Goal: Task Accomplishment & Management: Use online tool/utility

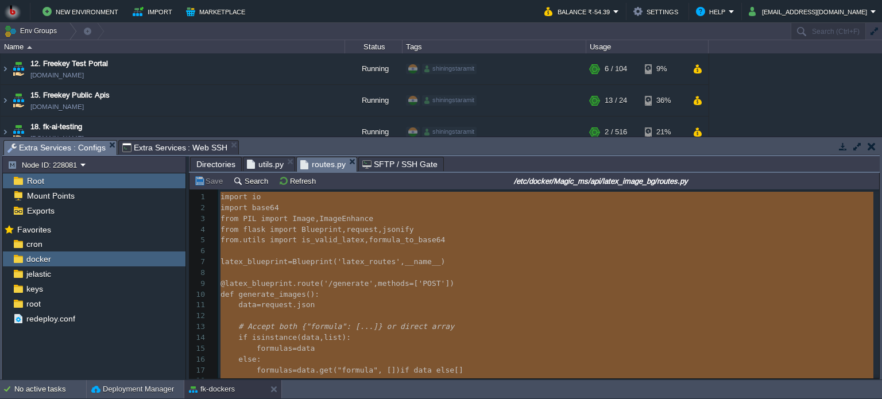
scroll to position [3, 0]
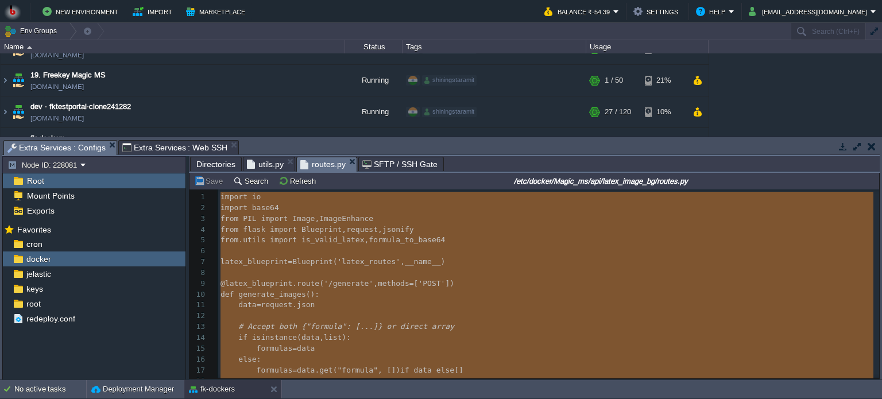
type textarea "-"
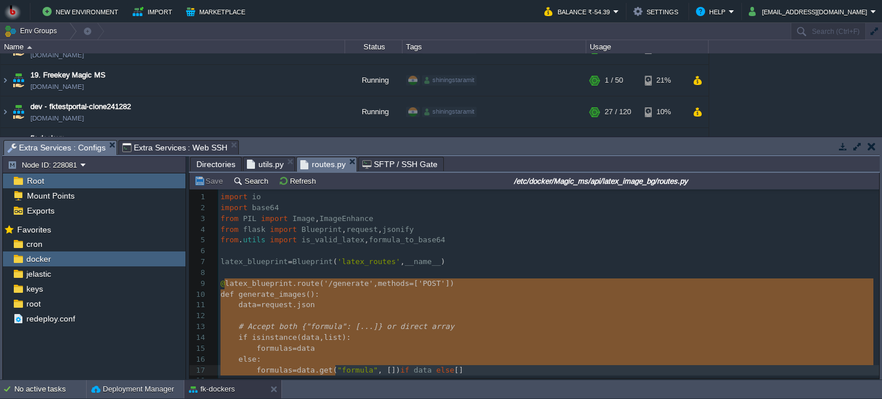
scroll to position [51, 0]
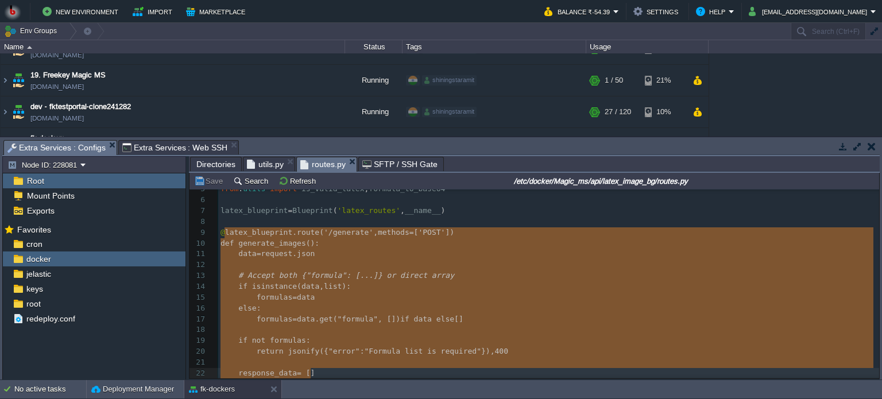
type textarea "-"
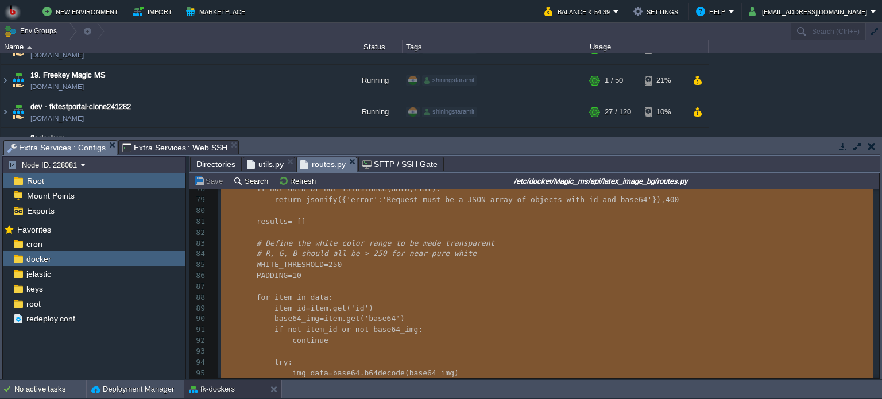
scroll to position [0, 0]
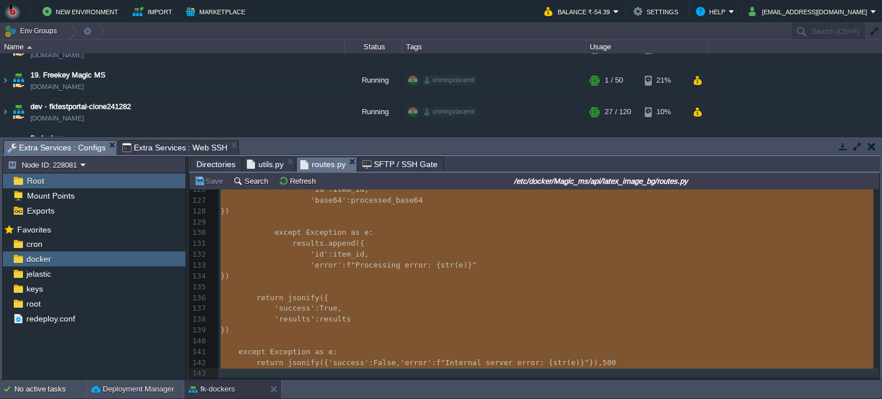
drag, startPoint x: 223, startPoint y: 285, endPoint x: 371, endPoint y: 426, distance: 204.6
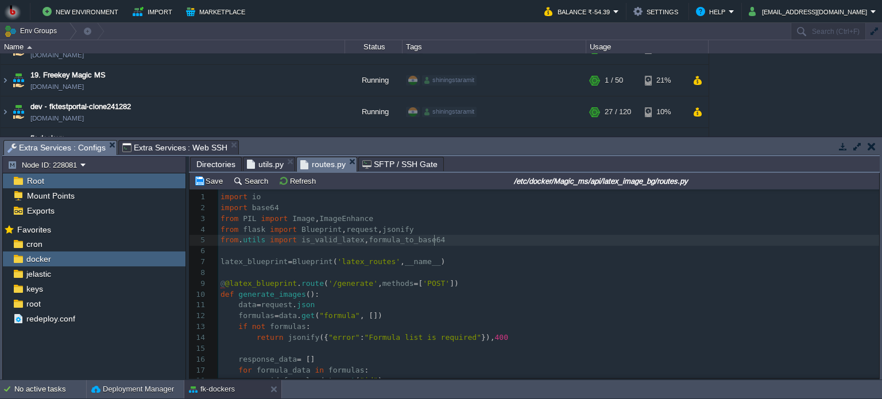
click at [454, 240] on pre "from . utils import is_valid_latex , formula_to_base64" at bounding box center [548, 240] width 661 height 11
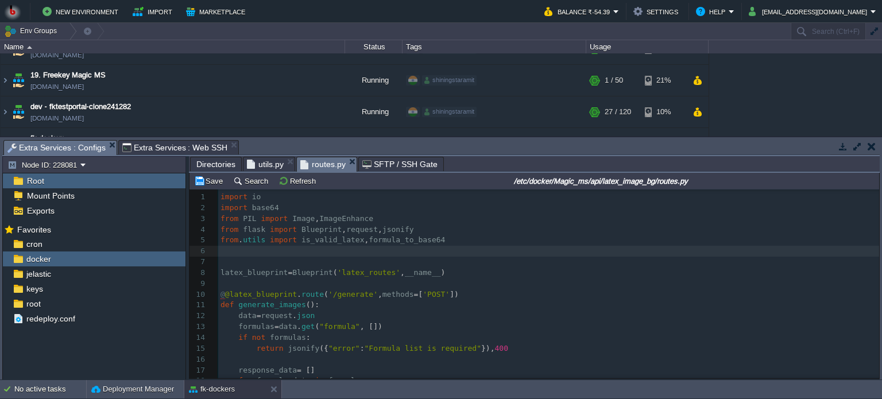
paste textarea "4"
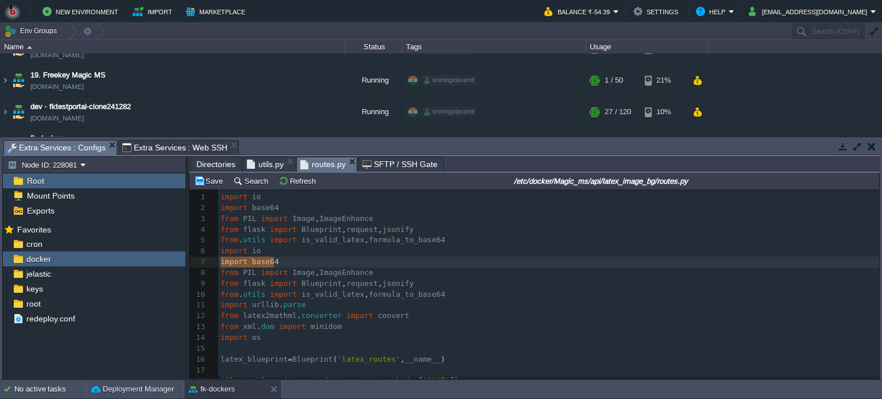
type textarea "import io import base64"
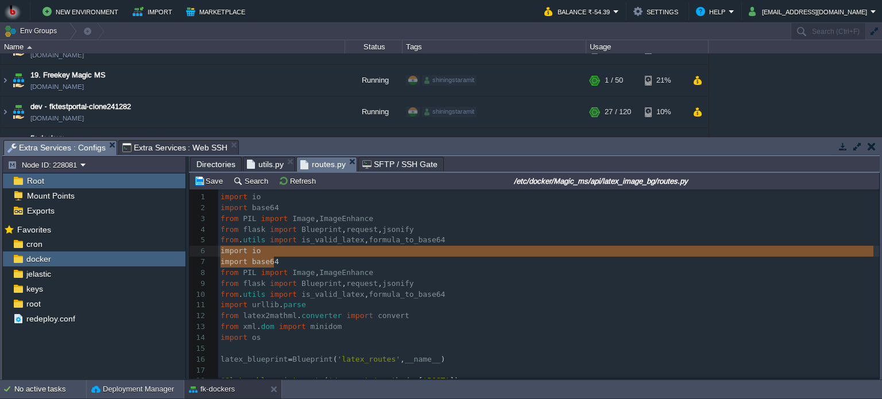
drag, startPoint x: 271, startPoint y: 263, endPoint x: 211, endPoint y: 251, distance: 61.5
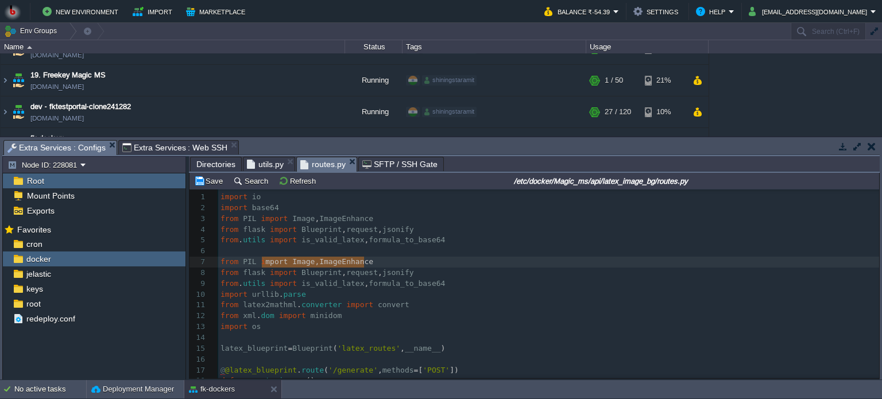
type textarea "from PIL import Image, ImageEnhance"
drag, startPoint x: 372, startPoint y: 264, endPoint x: 212, endPoint y: 261, distance: 160.1
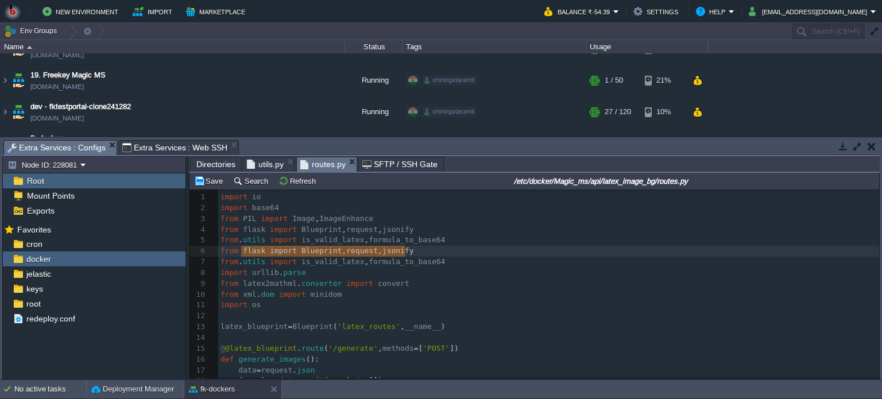
type textarea "from flask import Blueprint, request, jsonify"
drag, startPoint x: 410, startPoint y: 251, endPoint x: 209, endPoint y: 250, distance: 200.9
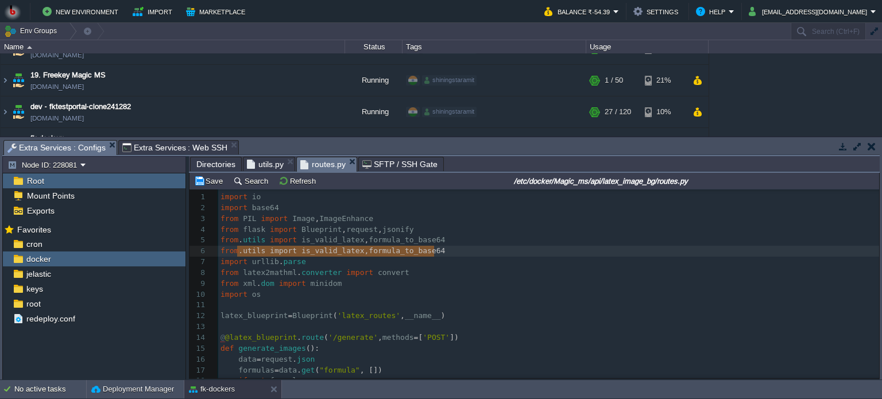
type textarea "from .utils import is_valid_latex, formula_to_base64"
drag, startPoint x: 436, startPoint y: 250, endPoint x: 211, endPoint y: 257, distance: 225.1
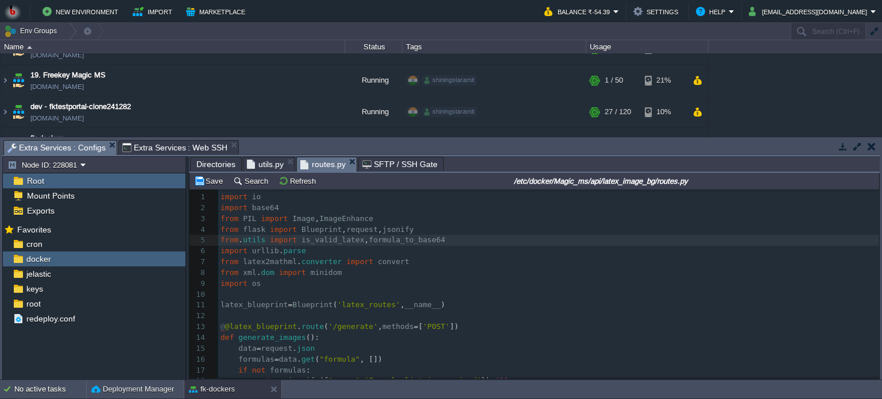
click at [301, 251] on div "xxxxxxxxxx return jsonify ( { "results" : response_data } ) 1 import io 2 impor…" at bounding box center [548, 359] width 661 height 335
click at [298, 263] on div "xxxxxxxxxx return jsonify ( { "results" : response_data } ) 1 import io 2 impor…" at bounding box center [548, 359] width 661 height 335
click at [290, 270] on div "xxxxxxxxxx return jsonify ( { "results" : response_data } ) 1 import io 2 impor…" at bounding box center [548, 359] width 661 height 335
click at [269, 282] on pre "import os" at bounding box center [548, 283] width 661 height 11
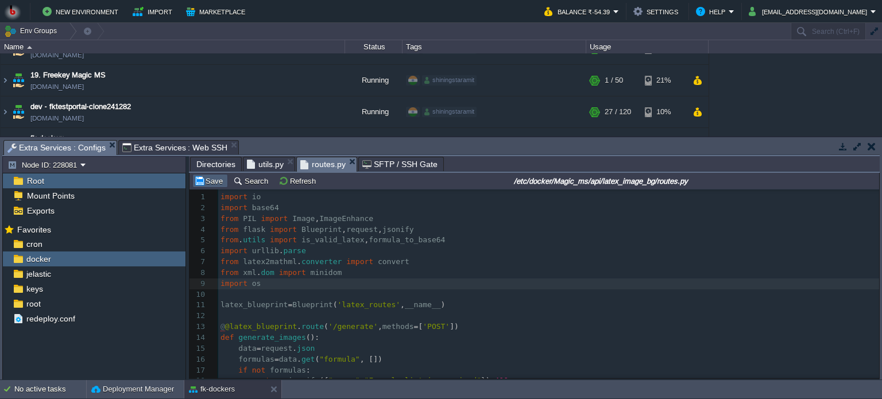
click at [210, 178] on button "Save" at bounding box center [210, 181] width 32 height 10
click at [216, 165] on span "Directories" at bounding box center [215, 164] width 39 height 14
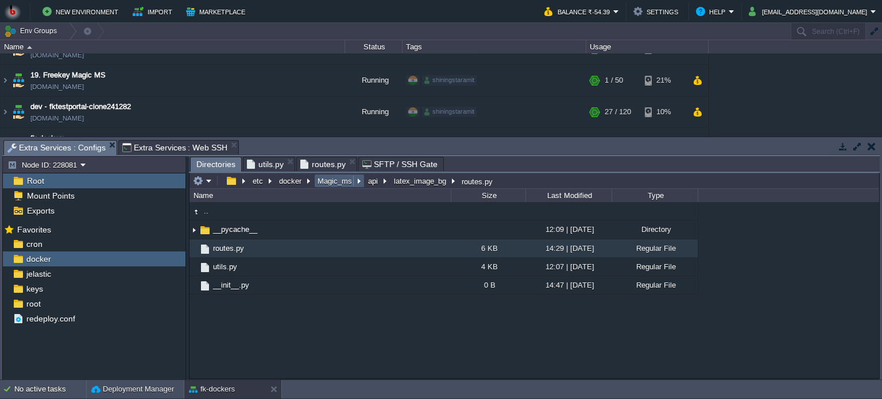
click at [336, 182] on button "Magic_ms" at bounding box center [335, 181] width 39 height 10
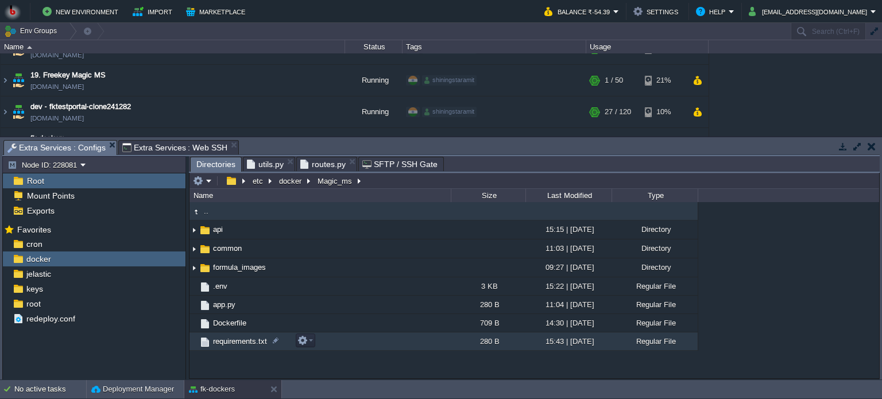
click at [342, 340] on td "requirements.txt" at bounding box center [319, 341] width 261 height 18
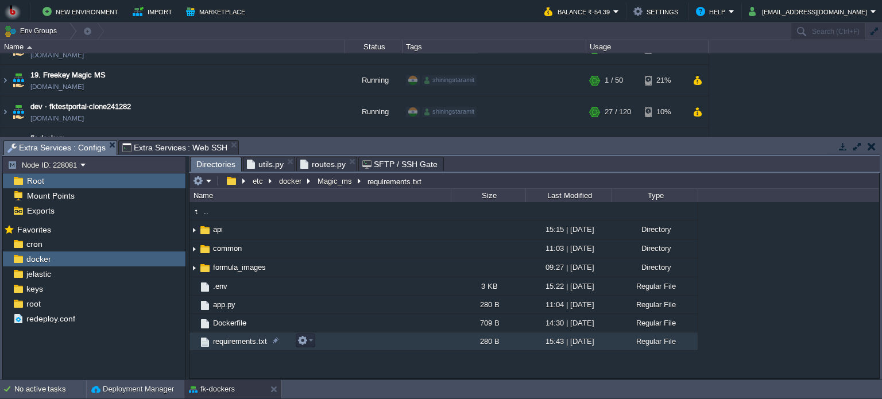
click at [342, 340] on td "requirements.txt" at bounding box center [319, 341] width 261 height 18
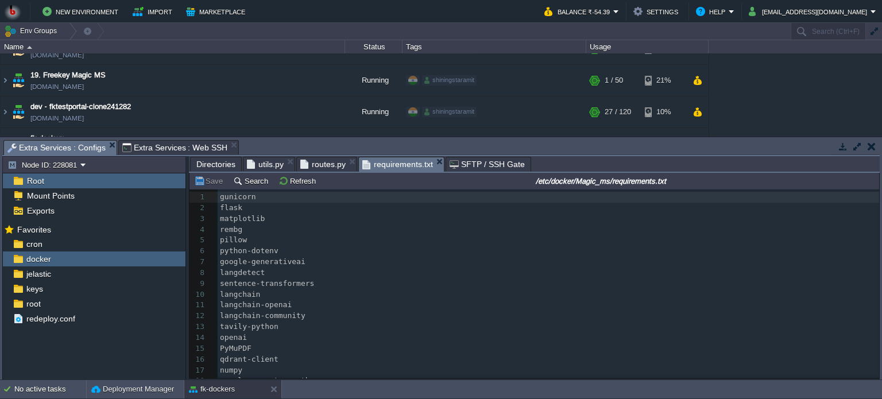
scroll to position [97, 0]
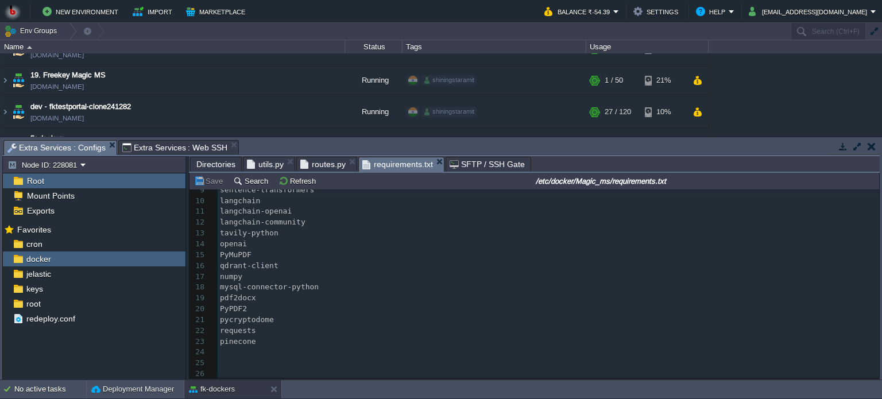
click at [234, 358] on pre "​" at bounding box center [548, 363] width 661 height 11
click at [222, 346] on div "26 1 gunicorn 2 flask 3 matplotlib 4 rembg 5 pillow 6 python-dotenv 7 google-ge…" at bounding box center [548, 238] width 661 height 281
click at [211, 184] on button "Save" at bounding box center [210, 181] width 32 height 10
click at [165, 145] on span "Extra Services : Web SSH" at bounding box center [175, 148] width 106 height 14
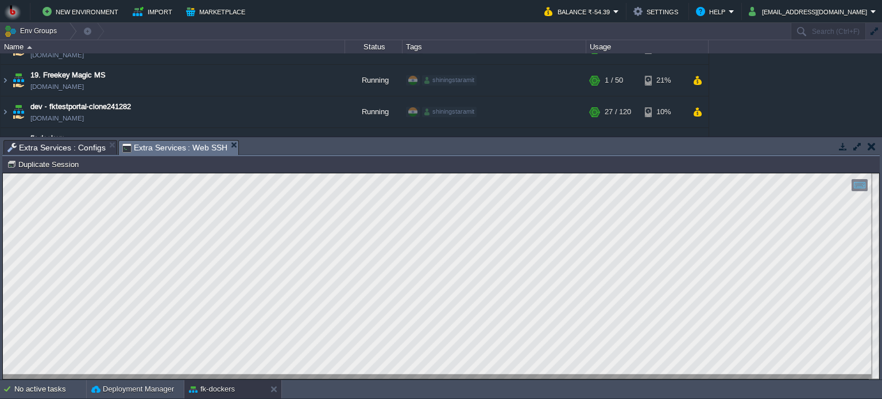
click at [3, 173] on html "Copy: Ctrl + Shift + C Paste: Ctrl + V Settings: Ctrl + Shift + Alt 0" at bounding box center [441, 173] width 876 height 0
click at [69, 146] on span "Extra Services : Configs" at bounding box center [56, 148] width 98 height 14
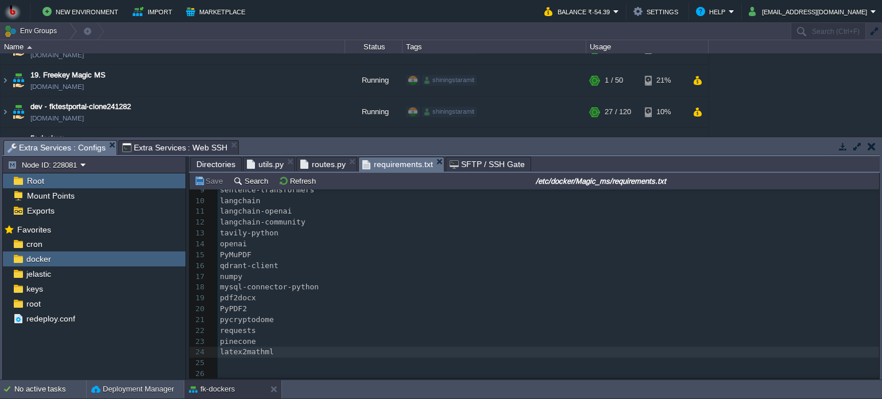
click at [320, 164] on span "routes.py" at bounding box center [322, 164] width 45 height 14
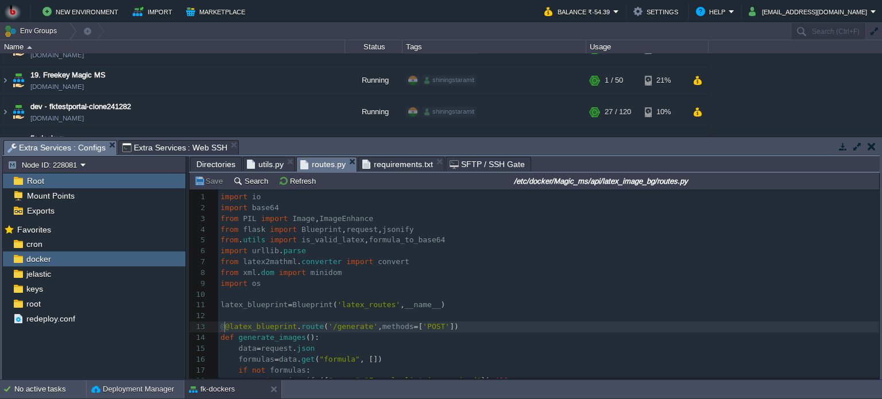
click at [224, 330] on div "xxxxxxxxxx return jsonify ( { "results" : response_data } ) 1 import io 2 impor…" at bounding box center [548, 359] width 661 height 335
click at [203, 185] on button "Save" at bounding box center [210, 181] width 32 height 10
click at [168, 146] on span "Extra Services : Web SSH" at bounding box center [175, 148] width 106 height 14
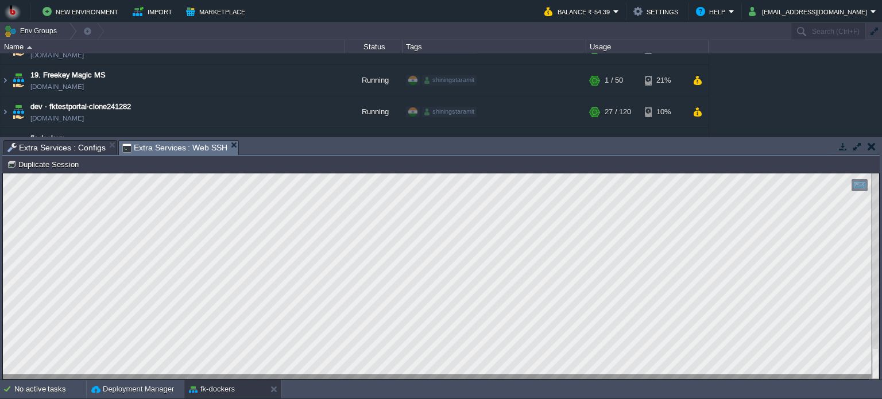
click at [3, 173] on html "Copy: Ctrl + Shift + C Paste: Ctrl + V Settings: Ctrl + Shift + Alt 0" at bounding box center [441, 173] width 876 height 0
